Goal: Task Accomplishment & Management: Use online tool/utility

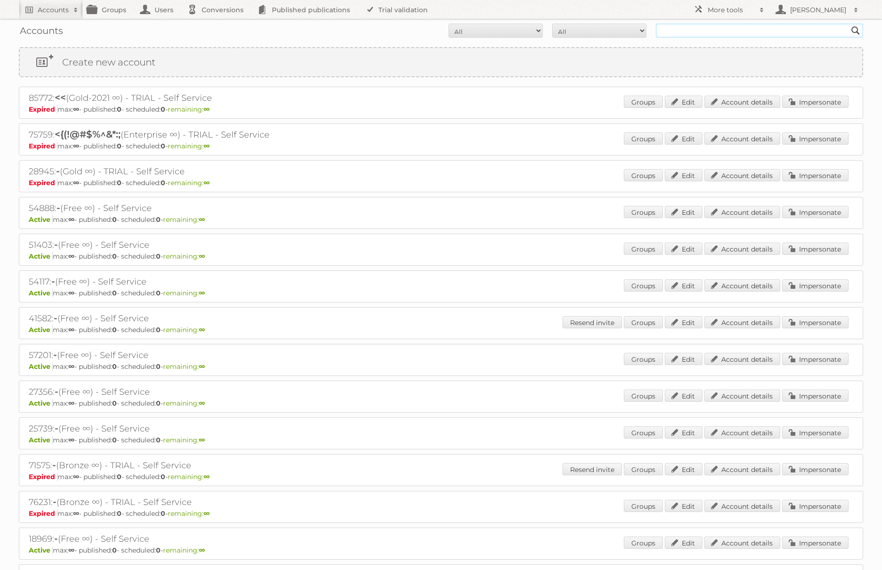
click at [675, 30] on input "text" at bounding box center [759, 31] width 207 height 14
type input "Action Service & Distributie B.V."
click at [849, 24] on input "Search" at bounding box center [856, 31] width 14 height 14
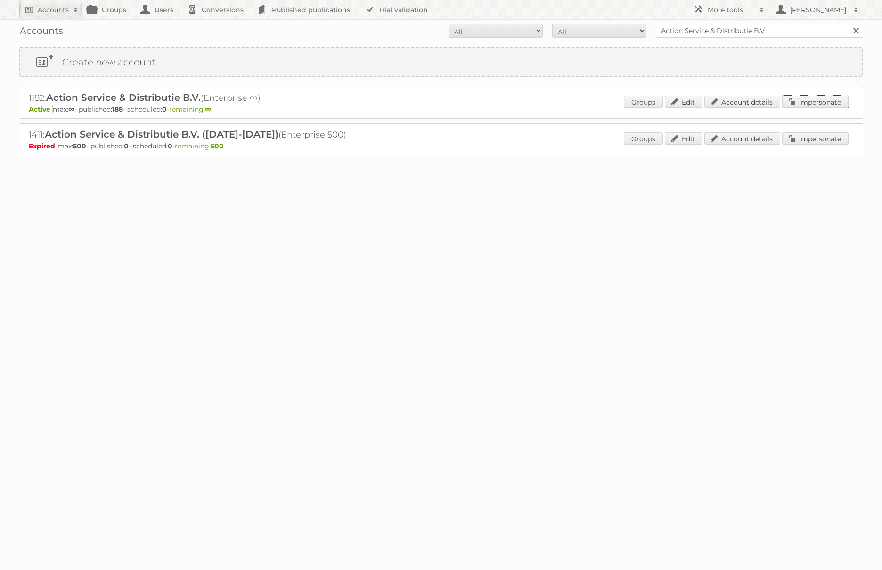
click at [816, 98] on link "Impersonate" at bounding box center [815, 102] width 66 height 12
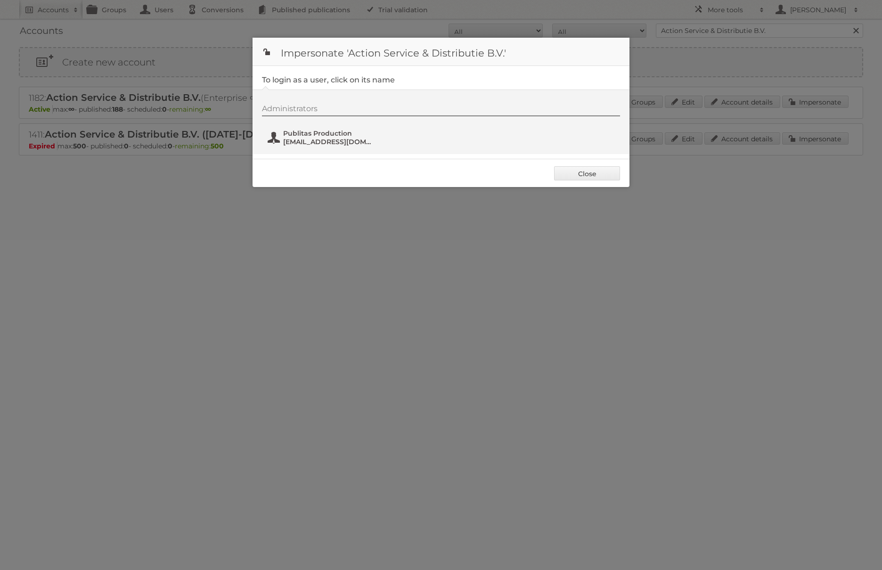
click at [299, 142] on span "[EMAIL_ADDRESS][DOMAIN_NAME]" at bounding box center [328, 142] width 91 height 8
